Goal: Information Seeking & Learning: Learn about a topic

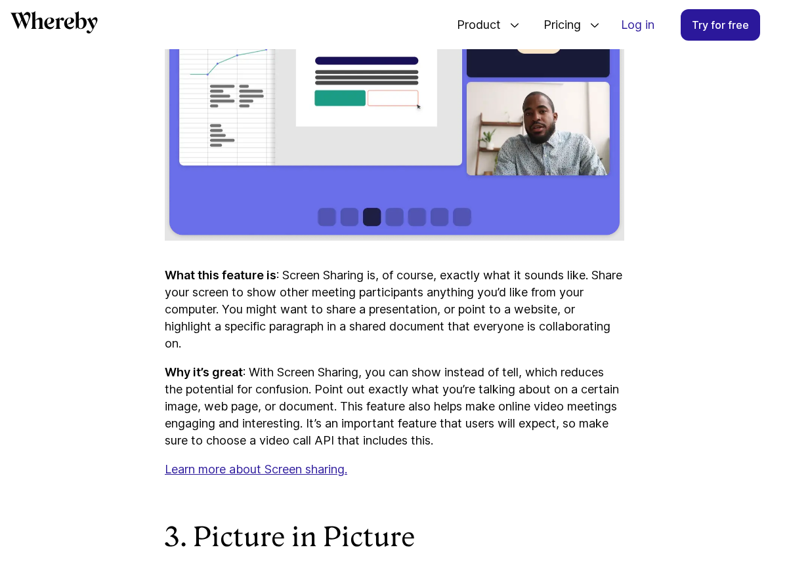
scroll to position [2090, 0]
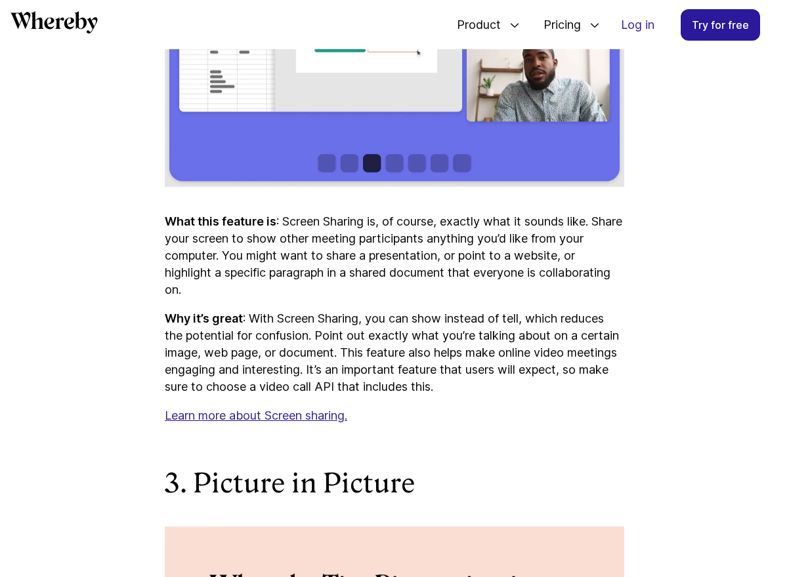
click at [274, 423] on u "Learn more about Screen sharing." at bounding box center [256, 416] width 182 height 14
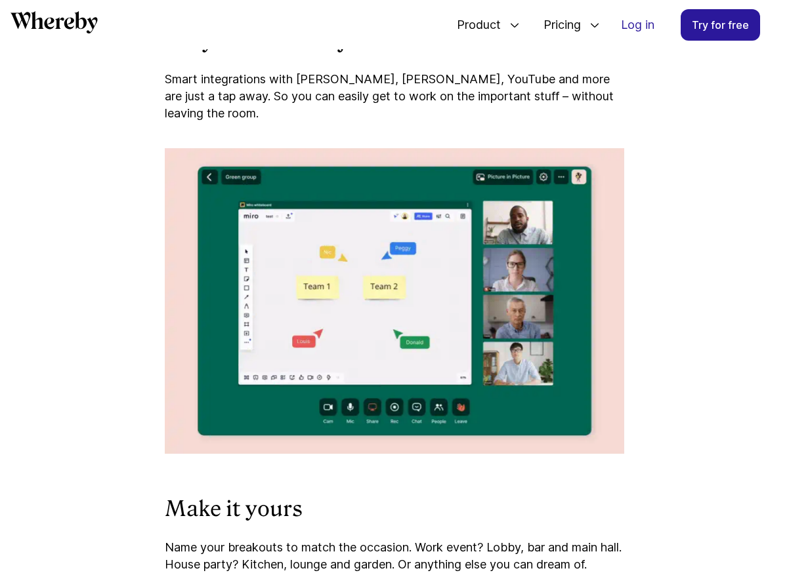
scroll to position [2425, 0]
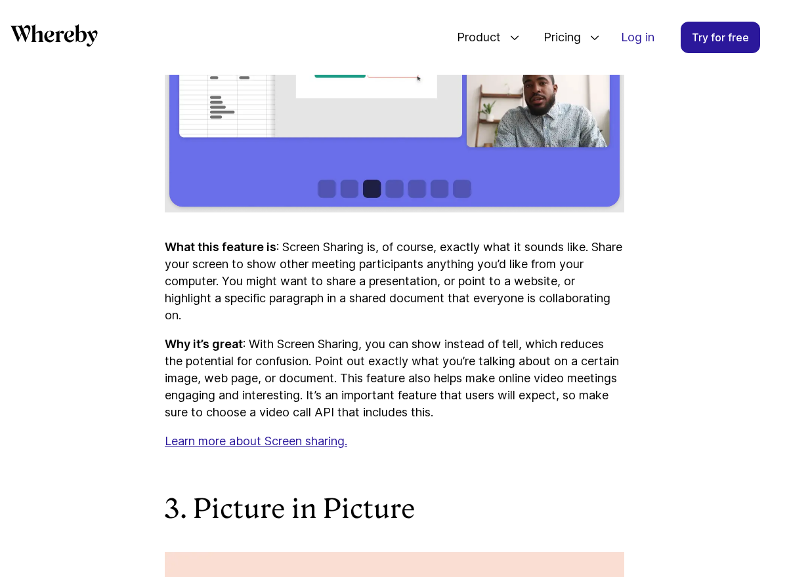
click at [306, 448] on u "Learn more about Screen sharing." at bounding box center [256, 441] width 182 height 14
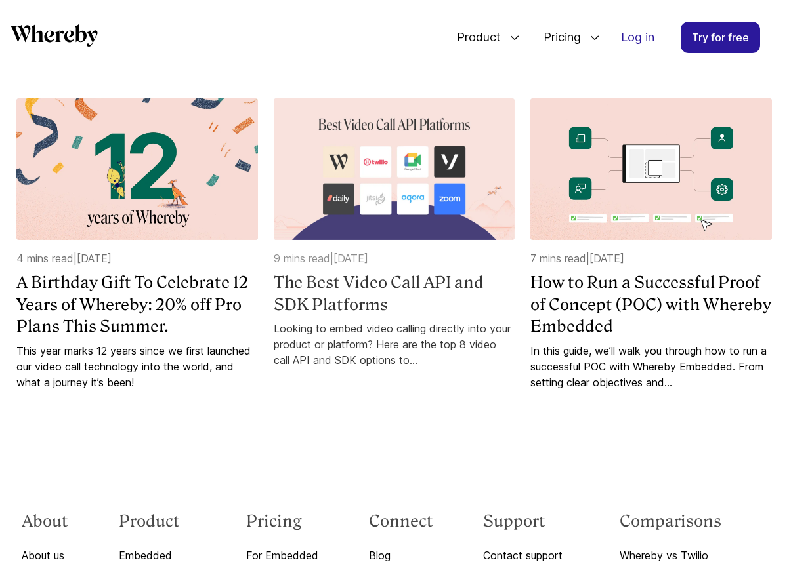
scroll to position [4536, 0]
